Goal: Transaction & Acquisition: Purchase product/service

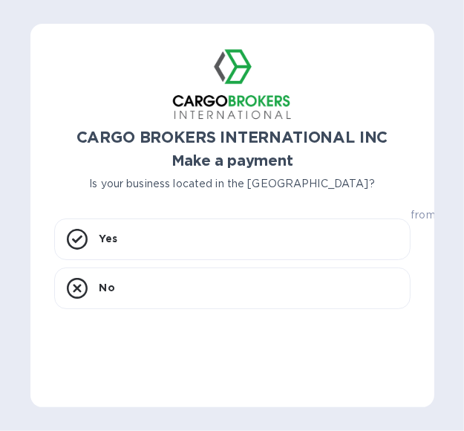
click at [427, 77] on div "CARGO BROKERS INTERNATIONAL INC Make a payment Is your business located in [GEO…" at bounding box center [232, 215] width 404 height 383
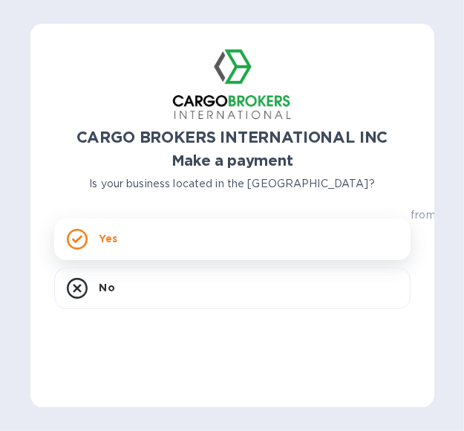
click at [174, 236] on div "Yes" at bounding box center [232, 239] width 357 height 42
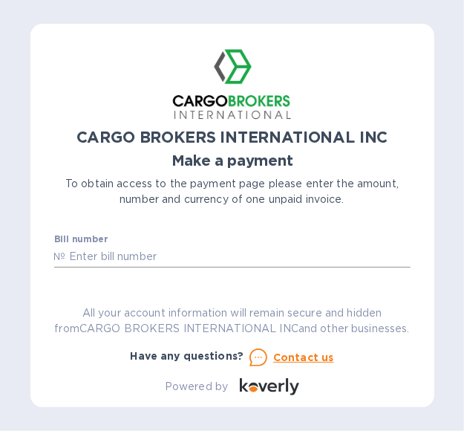
click at [117, 250] on input "text" at bounding box center [238, 257] width 345 height 22
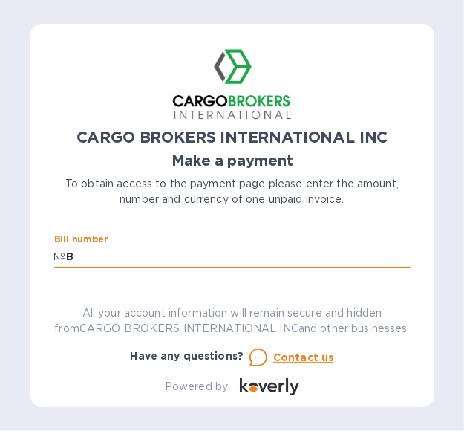
scroll to position [1, 0]
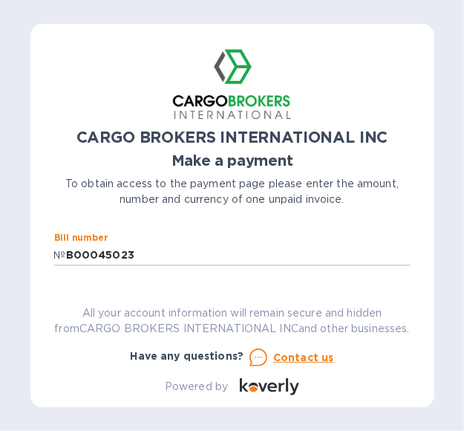
type input "B00045023"
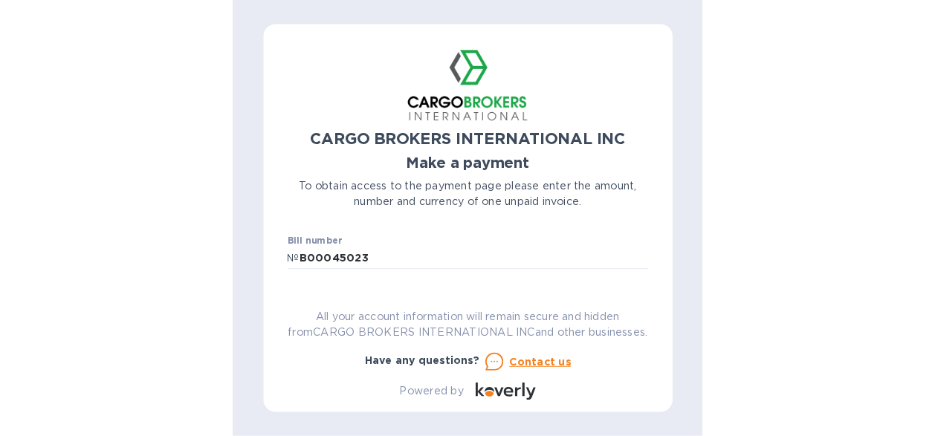
scroll to position [52, 0]
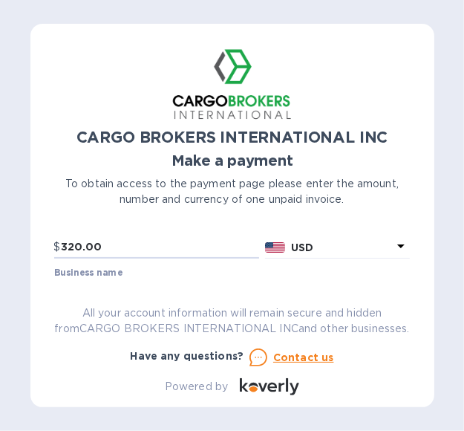
type input "320.00"
click at [346, 246] on p "USD" at bounding box center [342, 248] width 102 height 16
click at [191, 245] on input "320.00" at bounding box center [160, 247] width 199 height 22
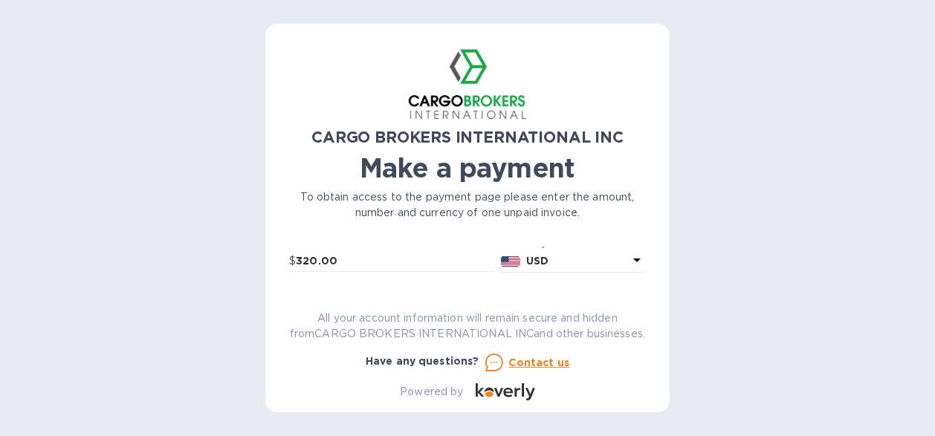
click at [464, 257] on p "USD" at bounding box center [577, 261] width 102 height 16
click at [379, 267] on div "CARGO BROKERS INTERNATIONAL INC Make a payment To obtain access to the payment …" at bounding box center [467, 224] width 357 height 353
click at [395, 259] on input "320.00" at bounding box center [395, 261] width 199 height 22
type input "Universal Technical Services LLC"
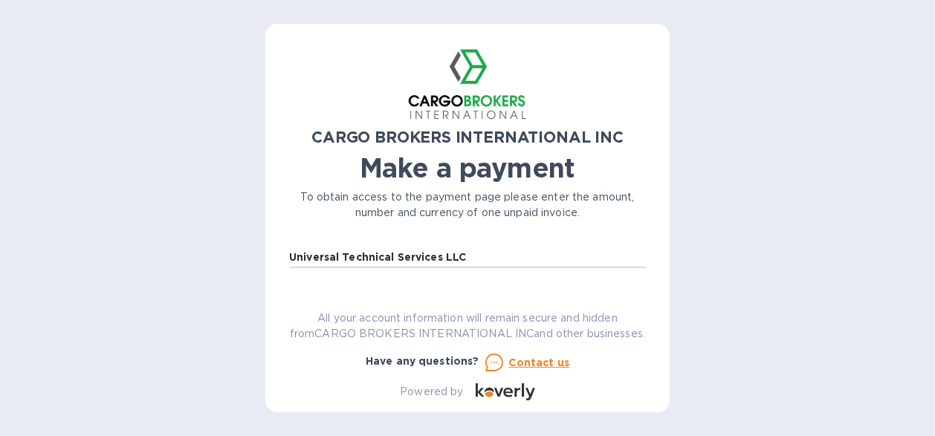
scroll to position [146, 0]
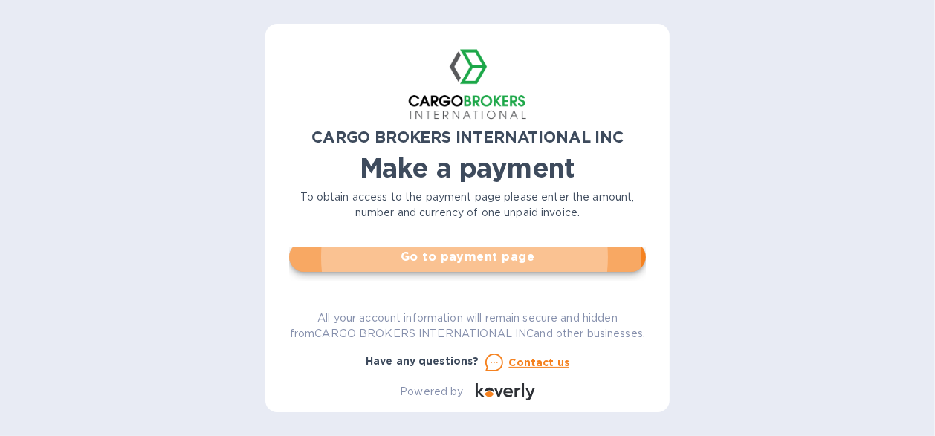
click at [395, 259] on span "Go to payment page" at bounding box center [467, 257] width 333 height 18
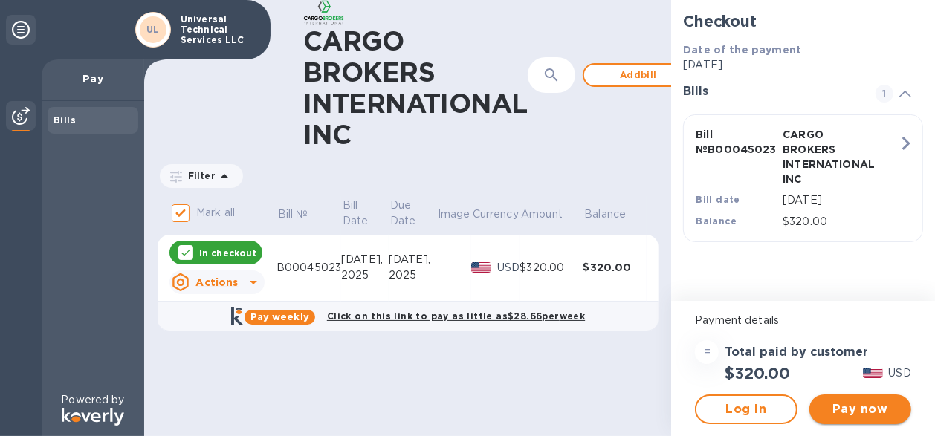
click at [464, 405] on span "Pay now" at bounding box center [860, 410] width 78 height 18
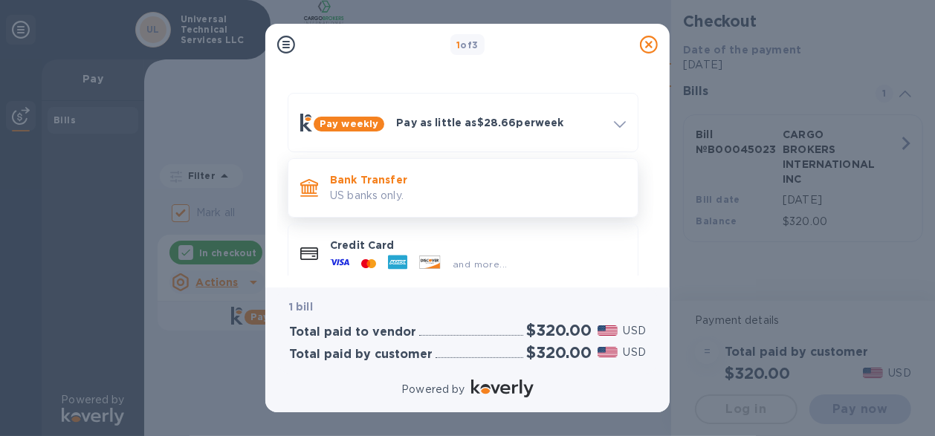
scroll to position [54, 0]
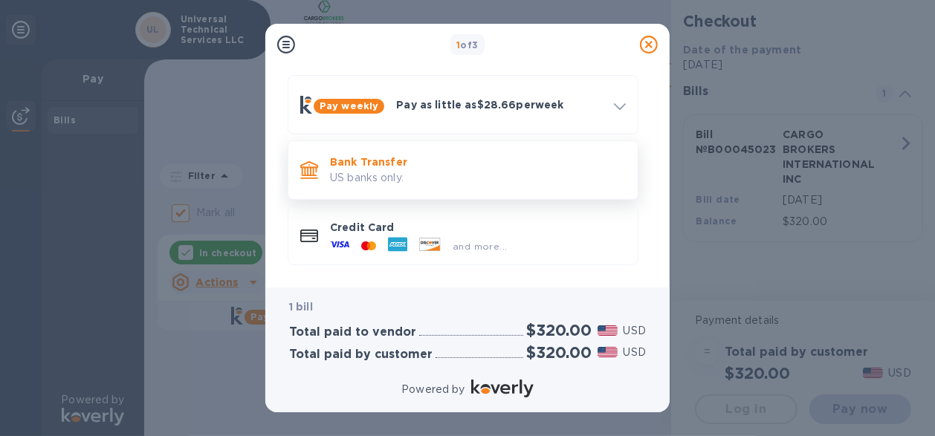
click at [464, 170] on p "US banks only." at bounding box center [478, 178] width 296 height 16
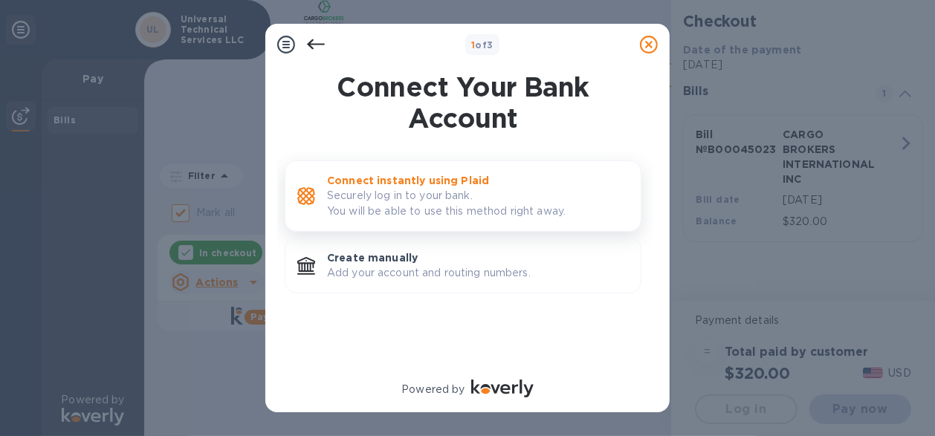
click at [418, 192] on p "Securely log in to your bank. You will be able to use this method right away." at bounding box center [478, 203] width 302 height 31
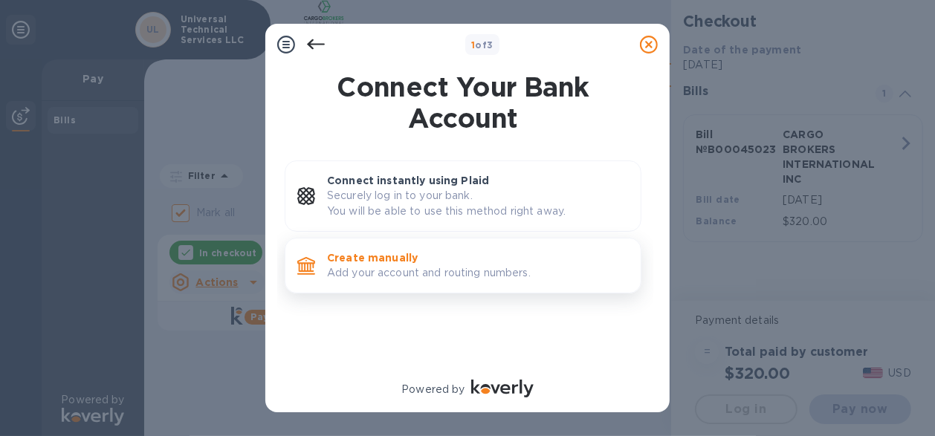
click at [360, 267] on p "Add your account and routing numbers." at bounding box center [478, 273] width 302 height 16
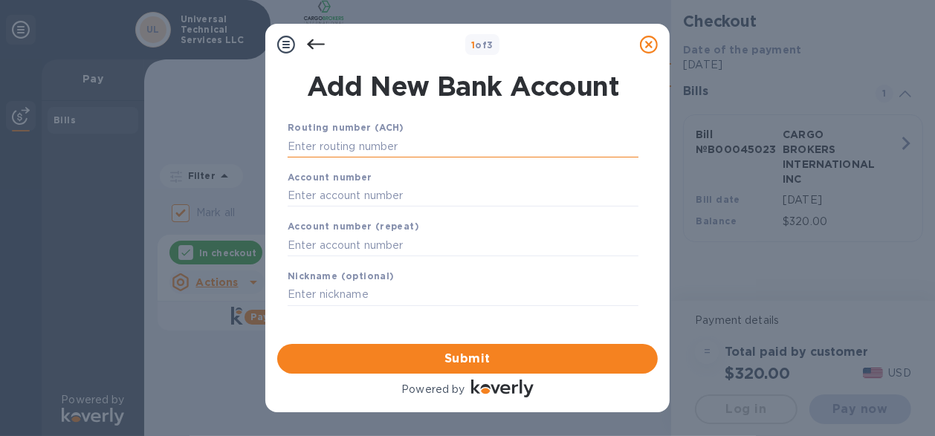
click at [386, 147] on input "text" at bounding box center [463, 146] width 351 height 22
click at [360, 141] on input "text" at bounding box center [463, 146] width 351 height 22
click at [331, 147] on input "text" at bounding box center [463, 146] width 351 height 22
click at [351, 144] on input "text" at bounding box center [463, 146] width 351 height 22
paste input "053902197"
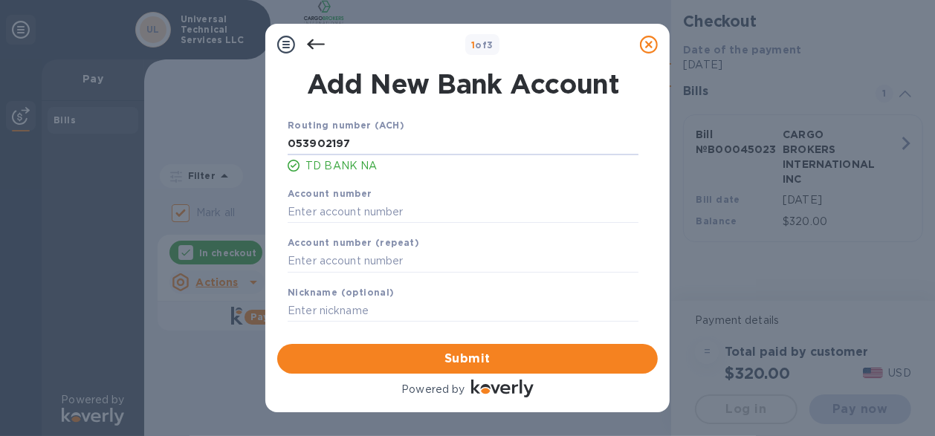
type input "053902197"
click at [320, 213] on input "text" at bounding box center [463, 212] width 351 height 22
paste input "7100405972"
type input "7100405972"
click at [317, 259] on input "text" at bounding box center [463, 261] width 351 height 22
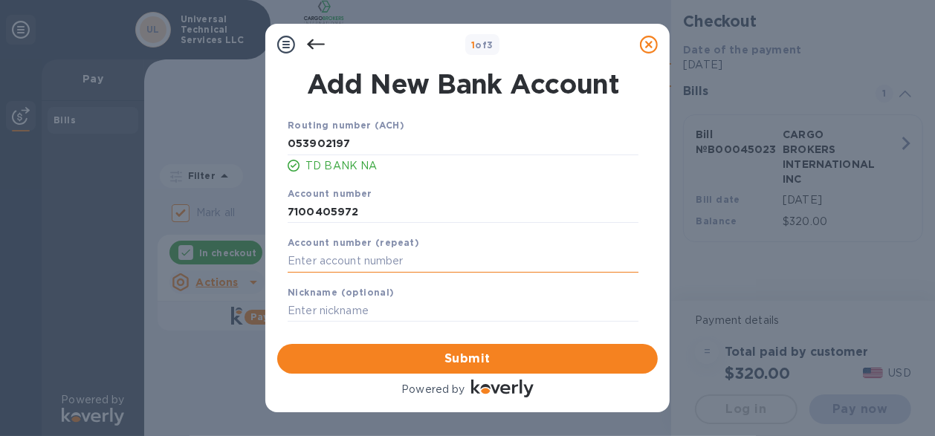
paste input "7100405972"
type input "7100405972"
click at [325, 308] on input "text" at bounding box center [463, 311] width 351 height 22
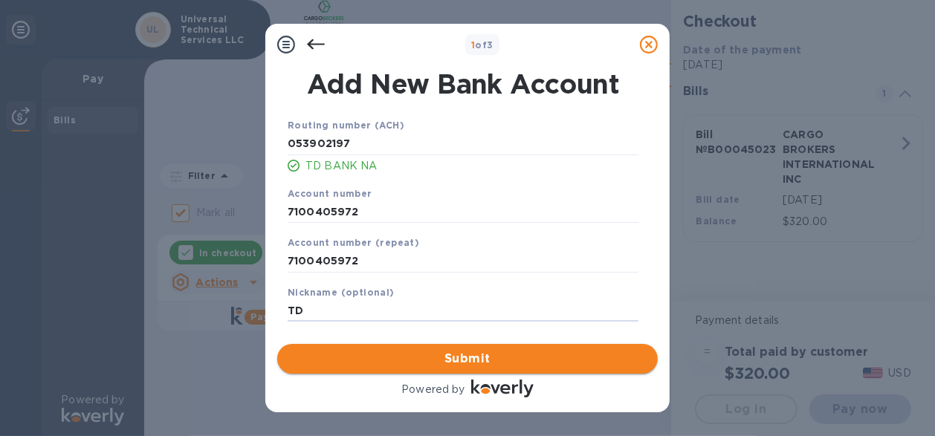
type input "TD"
click at [464, 360] on span "Submit" at bounding box center [467, 359] width 357 height 18
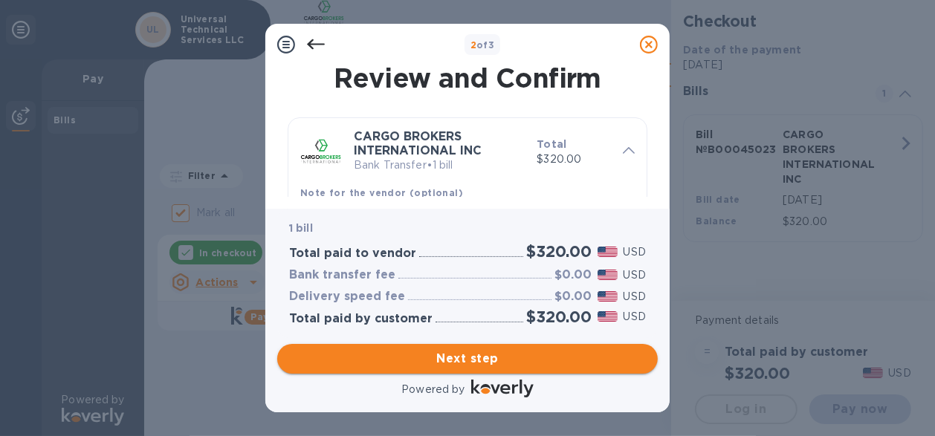
click at [464, 360] on span "Next step" at bounding box center [467, 359] width 357 height 18
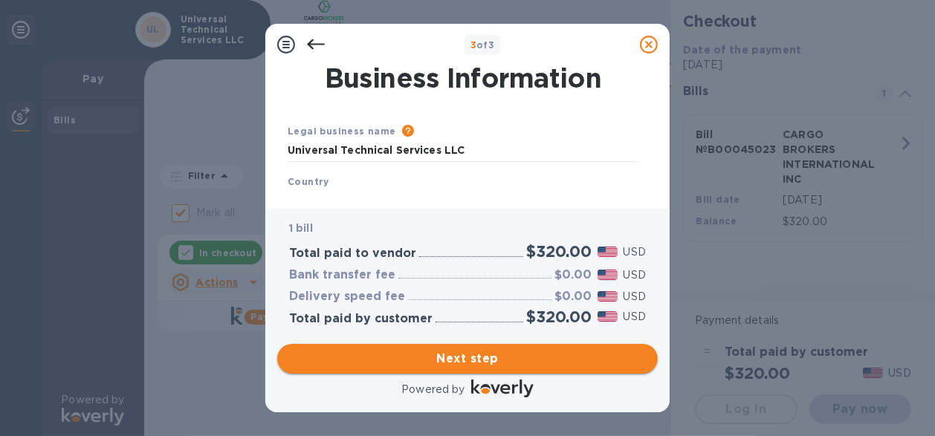
type input "[GEOGRAPHIC_DATA]"
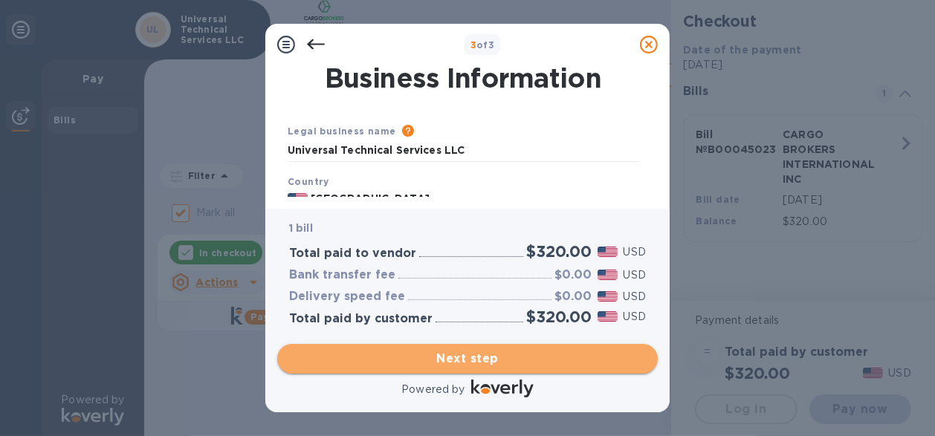
click at [464, 360] on span "Next step" at bounding box center [467, 359] width 357 height 18
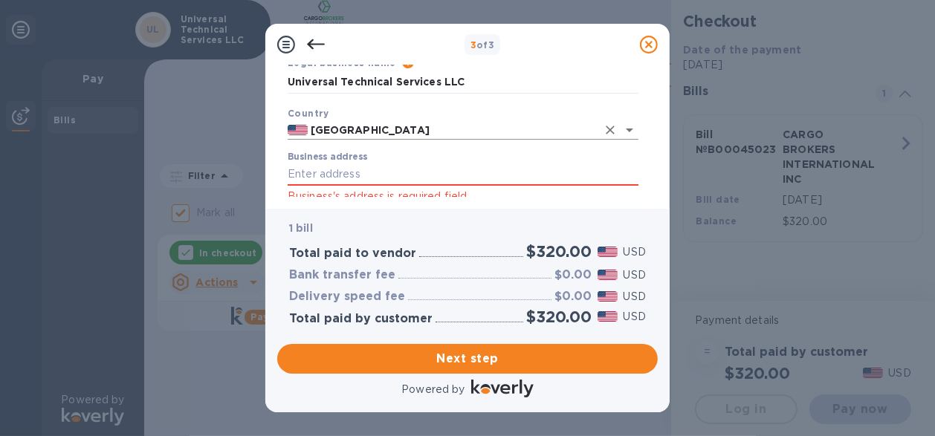
scroll to position [67, 0]
click at [339, 174] on input "Business address" at bounding box center [463, 176] width 351 height 22
type input "[STREET_ADDRESS][PERSON_NAME]"
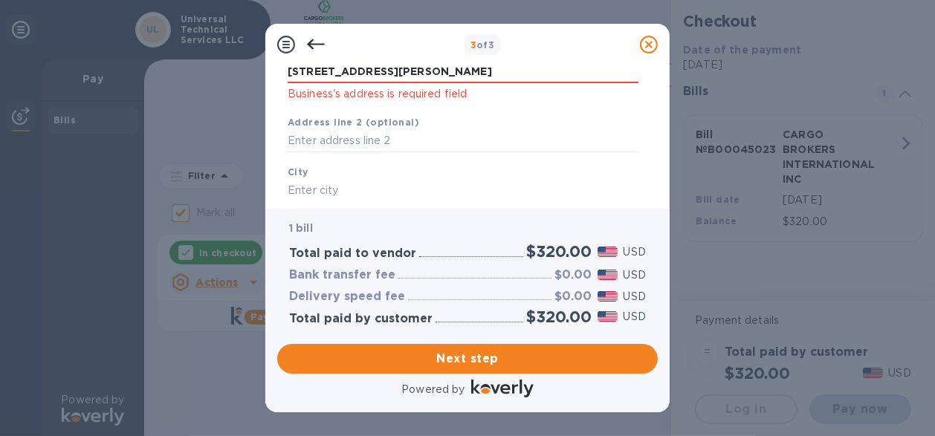
scroll to position [202, 0]
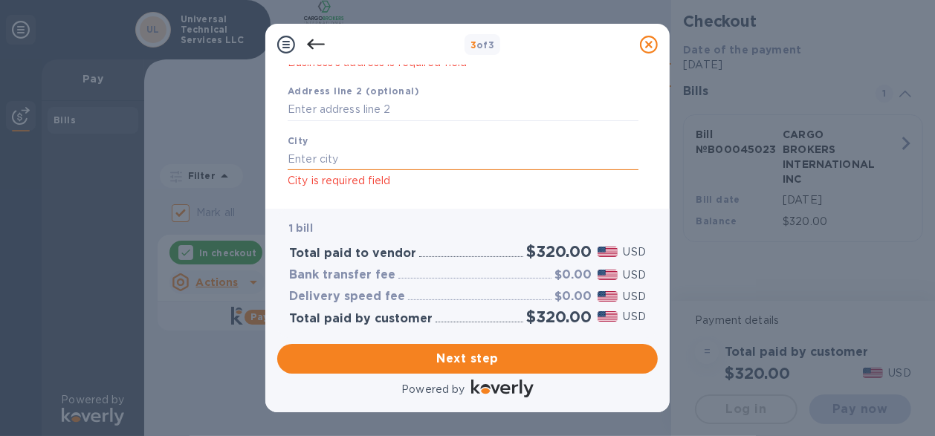
click at [346, 157] on input "text" at bounding box center [463, 159] width 351 height 22
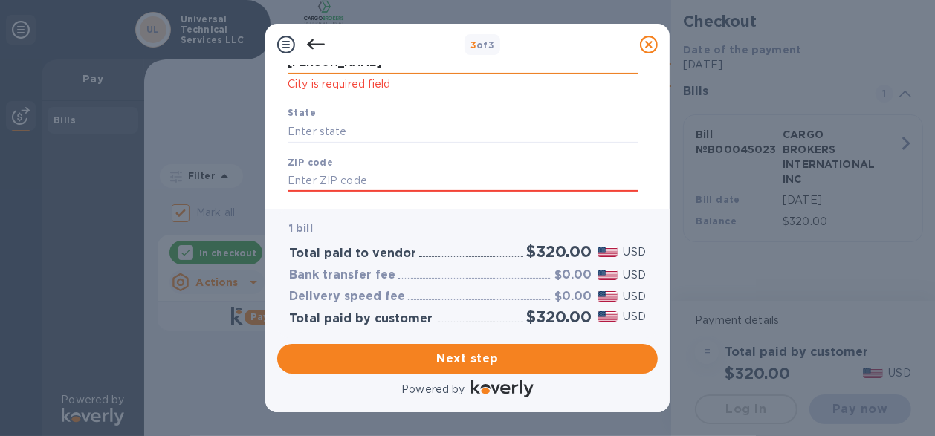
scroll to position [337, 0]
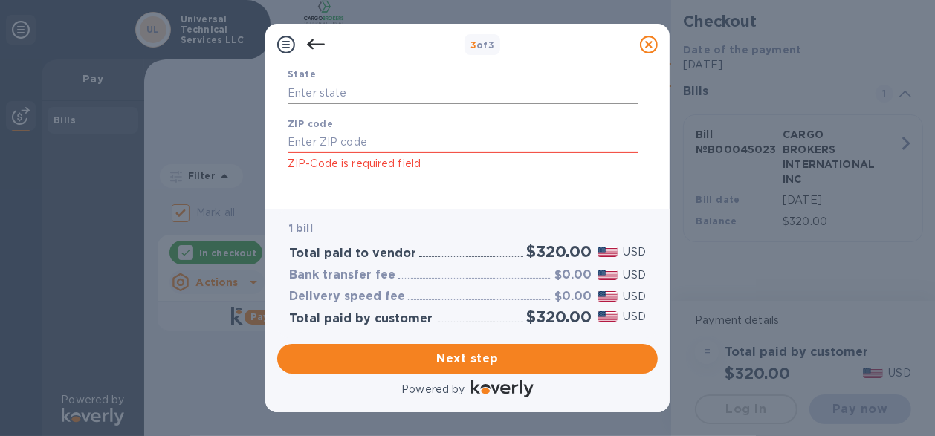
type input "[PERSON_NAME]"
click at [339, 89] on input "text" at bounding box center [463, 93] width 351 height 22
type input "Sou"
click at [325, 147] on input "text" at bounding box center [463, 143] width 351 height 22
type input "29334"
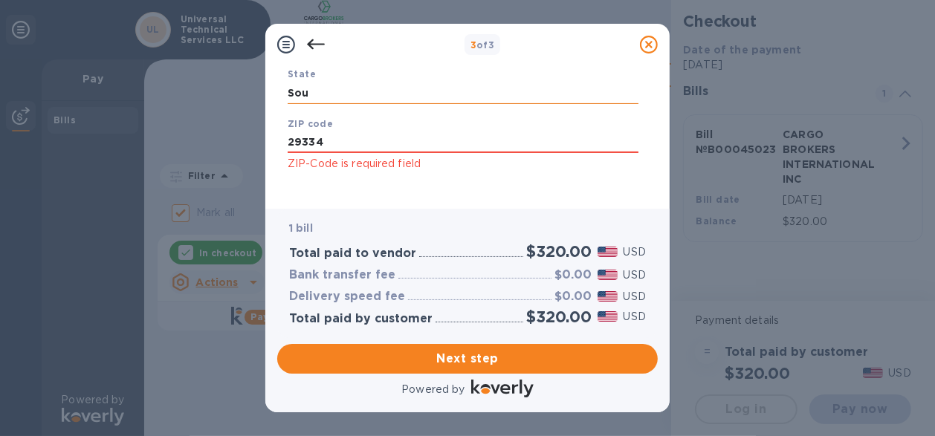
click at [323, 95] on input "Sou" at bounding box center [463, 93] width 351 height 22
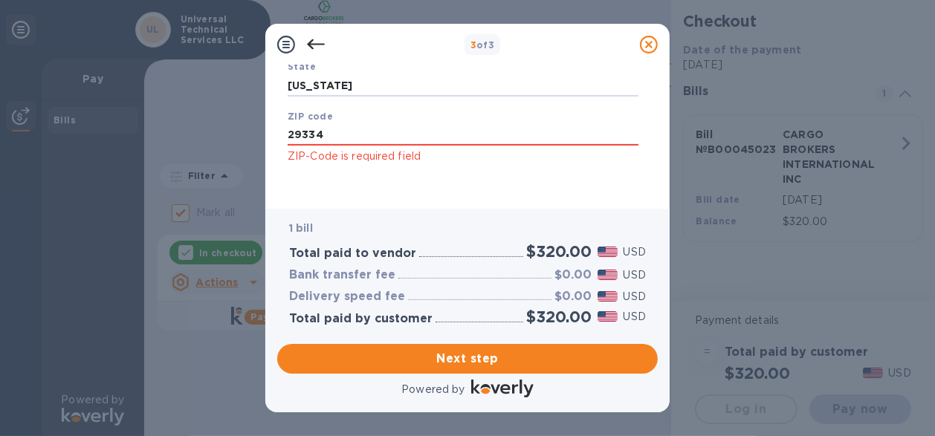
scroll to position [348, 0]
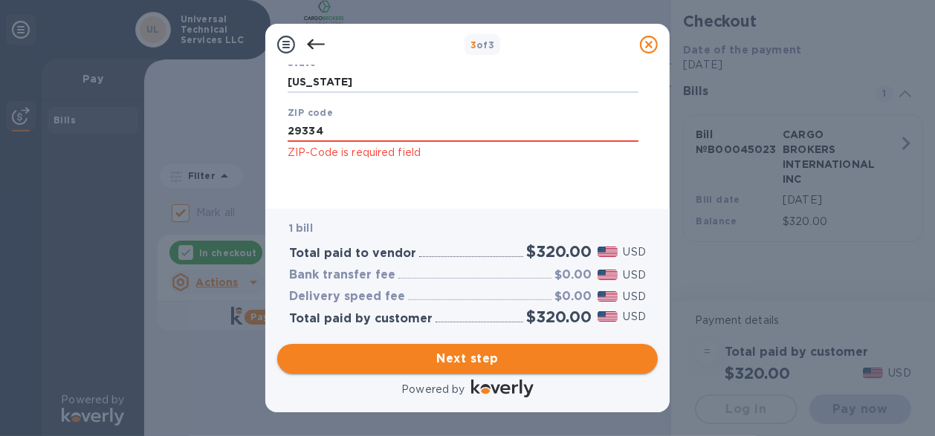
type input "[US_STATE]"
click at [464, 357] on span "Next step" at bounding box center [467, 359] width 357 height 18
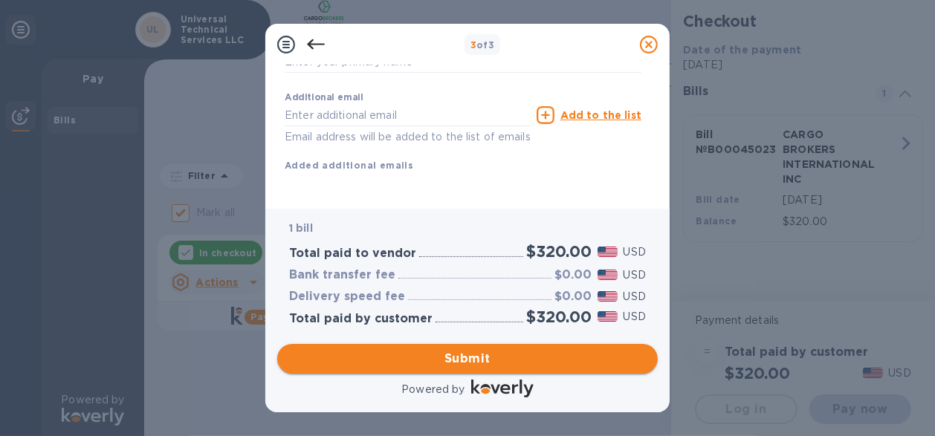
scroll to position [325, 0]
click at [361, 129] on p "Email address will be added to the list of emails" at bounding box center [408, 137] width 246 height 17
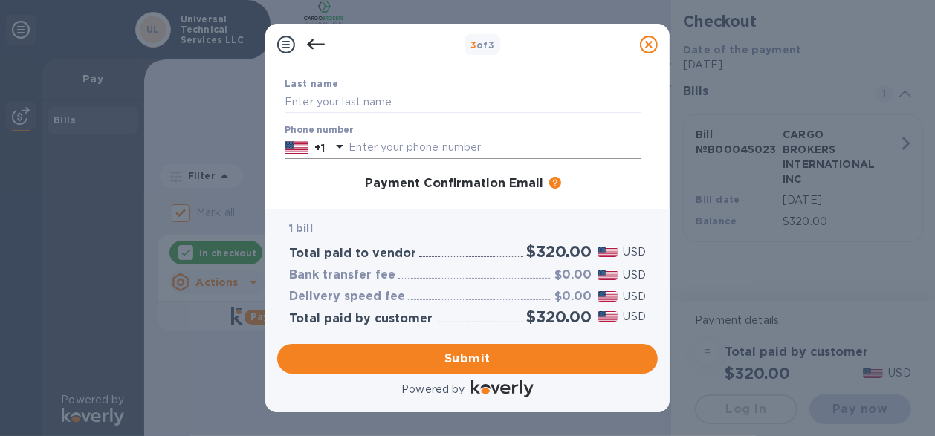
scroll to position [0, 0]
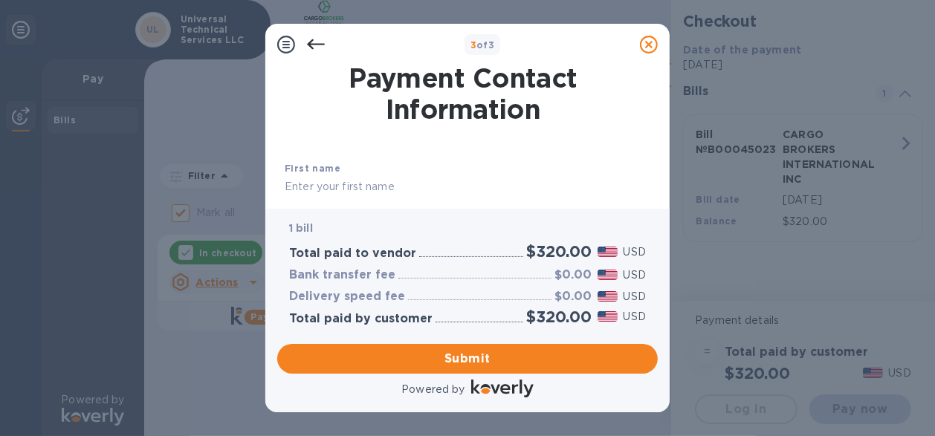
click at [362, 184] on input "text" at bounding box center [463, 187] width 357 height 22
type input "A"
type input "[PERSON_NAME]"
type input "8647444"
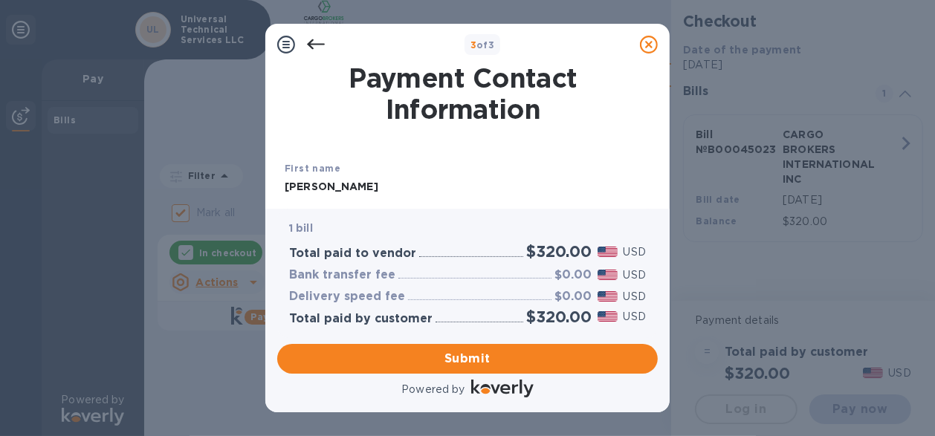
type input "[EMAIL_ADDRESS][DOMAIN_NAME]"
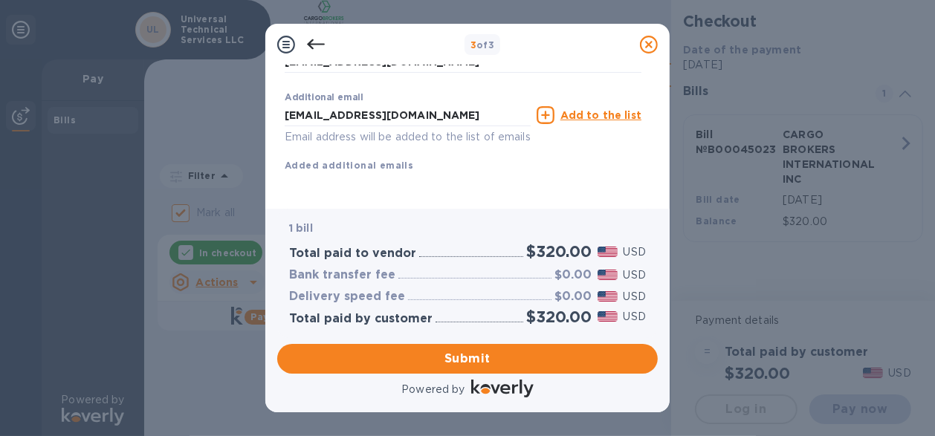
scroll to position [325, 0]
type input "[PERSON_NAME]"
click at [464, 356] on span "Submit" at bounding box center [467, 359] width 357 height 18
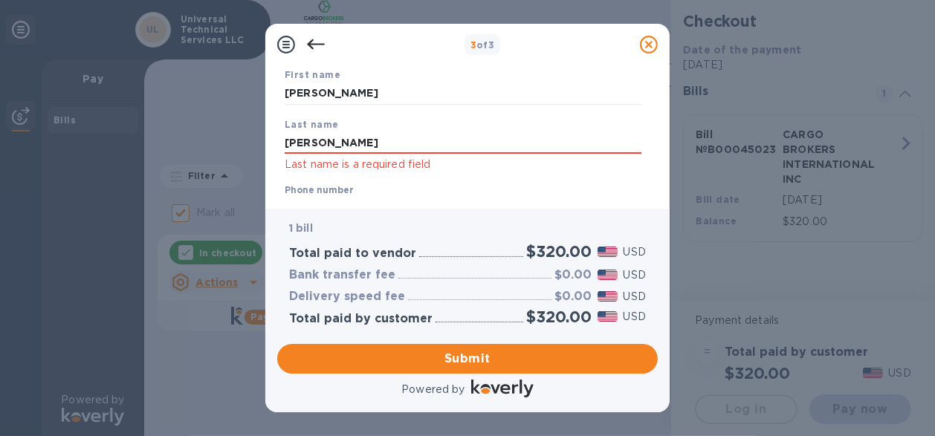
scroll to position [161, 0]
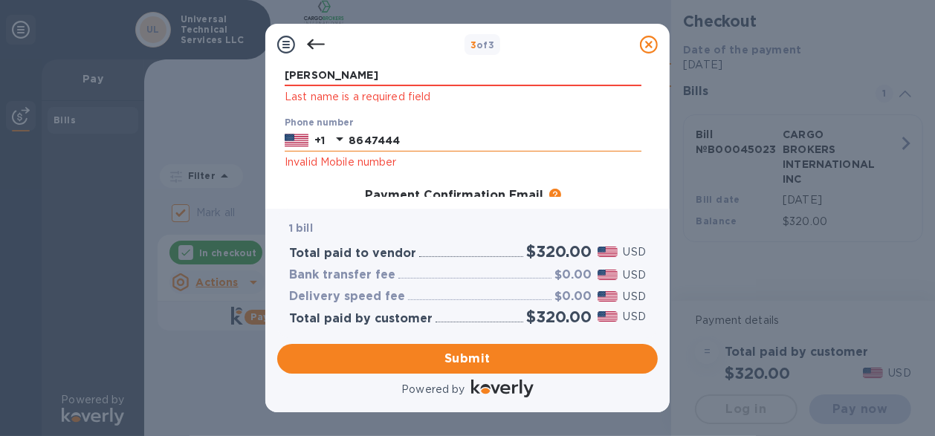
click at [405, 140] on input "8647444" at bounding box center [494, 140] width 293 height 22
